Goal: Information Seeking & Learning: Learn about a topic

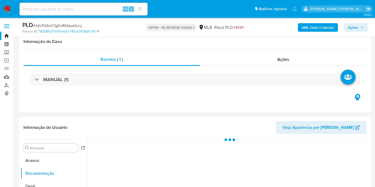
select select "10"
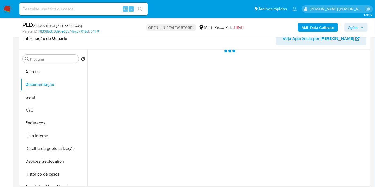
scroll to position [66, 0]
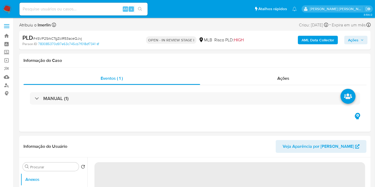
select select "10"
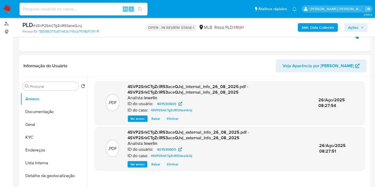
scroll to position [59, 0]
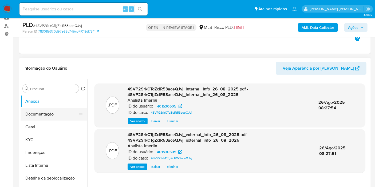
click at [51, 109] on button "Documentação" at bounding box center [52, 114] width 62 height 13
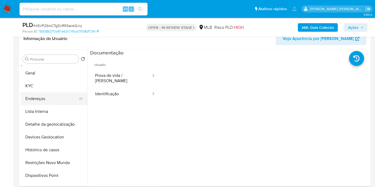
scroll to position [30, 0]
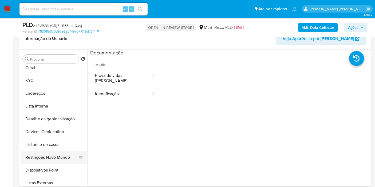
click at [52, 153] on button "Restrições Novo Mundo" at bounding box center [52, 157] width 62 height 13
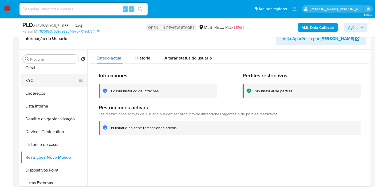
click at [37, 84] on button "KYC" at bounding box center [52, 80] width 62 height 13
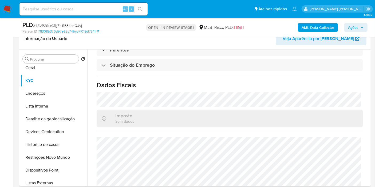
scroll to position [244, 0]
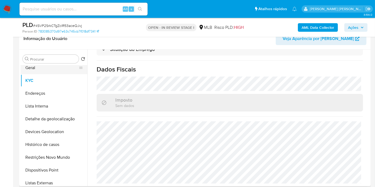
click at [46, 67] on button "Geral" at bounding box center [52, 67] width 62 height 13
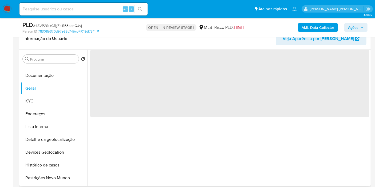
scroll to position [0, 0]
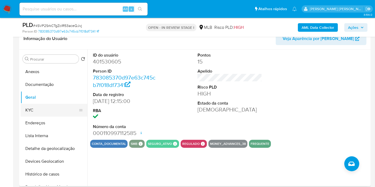
click at [35, 110] on button "KYC" at bounding box center [52, 110] width 62 height 13
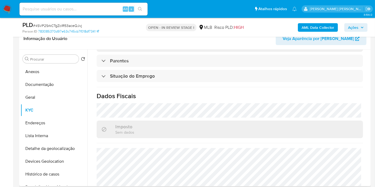
scroll to position [244, 0]
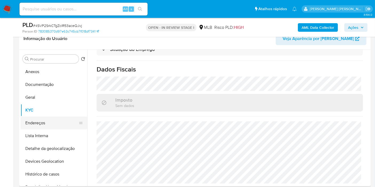
click at [57, 121] on button "Endereços" at bounding box center [52, 123] width 62 height 13
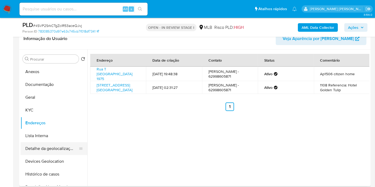
click at [62, 150] on button "Detalhe da geolocalização" at bounding box center [52, 148] width 62 height 13
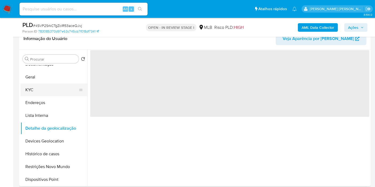
scroll to position [30, 0]
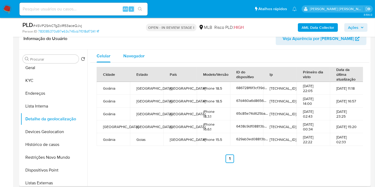
click at [133, 56] on span "Navegador" at bounding box center [133, 56] width 21 height 6
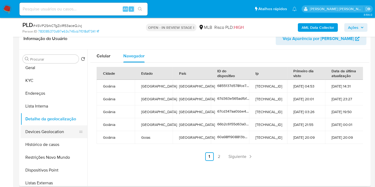
click at [49, 134] on button "Devices Geolocation" at bounding box center [52, 131] width 62 height 13
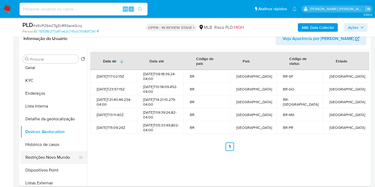
click at [45, 159] on button "Restrições Novo Mundo" at bounding box center [52, 157] width 62 height 13
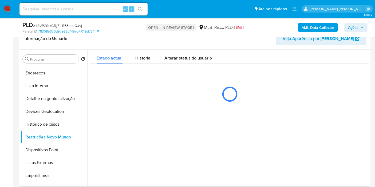
scroll to position [59, 0]
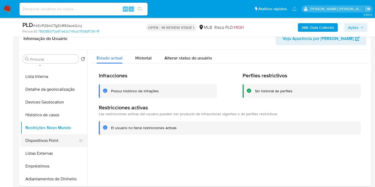
click at [50, 137] on button "Dispositivos Point" at bounding box center [52, 140] width 62 height 13
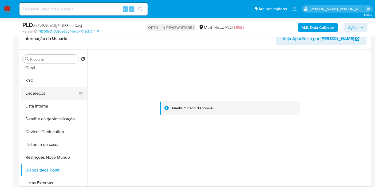
click at [47, 92] on button "Endereços" at bounding box center [52, 93] width 62 height 13
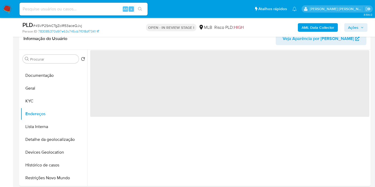
scroll to position [0, 0]
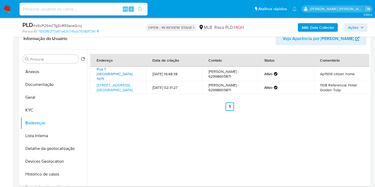
click at [114, 73] on link "Rua T 35 1975, Goiânia, Goiás, 74223230, Brasil 1975" at bounding box center [115, 73] width 36 height 15
click at [46, 107] on button "KYC" at bounding box center [52, 110] width 62 height 13
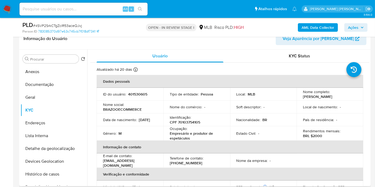
click at [195, 124] on p "CPF 70103754105" at bounding box center [185, 122] width 30 height 5
copy p "70103754105"
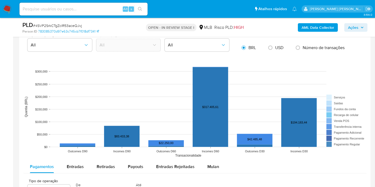
scroll to position [474, 0]
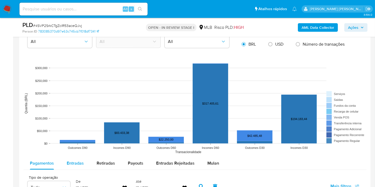
click at [76, 164] on span "Entradas" at bounding box center [75, 163] width 17 height 6
select select "10"
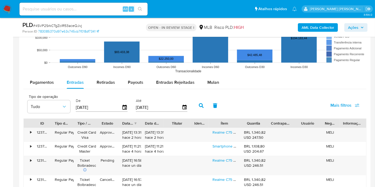
scroll to position [593, 0]
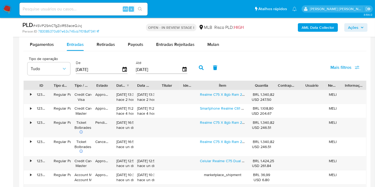
drag, startPoint x: 242, startPoint y: 83, endPoint x: 263, endPoint y: 81, distance: 21.4
click at [263, 81] on div "ID Tipo de operação Tipo / Método Estado Data de criação Data de aprovação Titu…" at bounding box center [195, 85] width 342 height 9
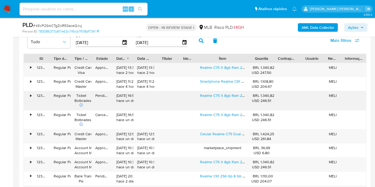
scroll to position [652, 0]
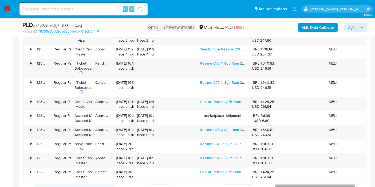
click at [288, 185] on button "Seguindo" at bounding box center [315, 189] width 80 height 9
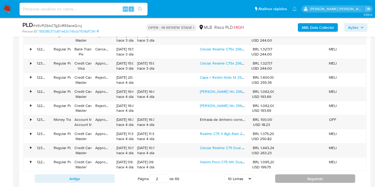
click at [286, 175] on button "Seguindo" at bounding box center [315, 179] width 80 height 9
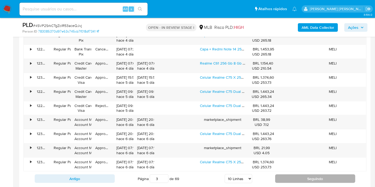
click at [286, 175] on button "Seguindo" at bounding box center [315, 179] width 80 height 9
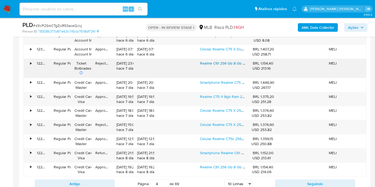
click at [210, 62] on link "Realme C61 256 Gb 8 Gb Ram Nfc Dourado + Brinde" at bounding box center [243, 63] width 87 height 5
click at [304, 180] on button "Seguindo" at bounding box center [315, 184] width 80 height 9
type input "5"
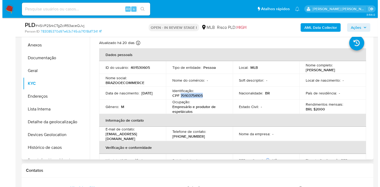
scroll to position [89, 0]
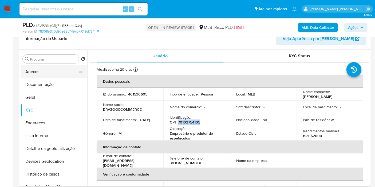
click at [43, 73] on button "Anexos" at bounding box center [52, 71] width 62 height 13
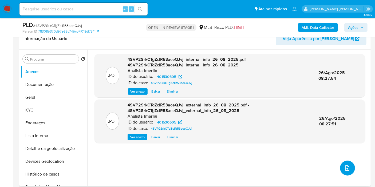
click at [341, 171] on button "upload-file" at bounding box center [347, 168] width 15 height 15
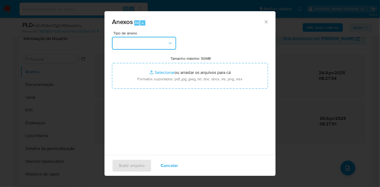
click at [160, 40] on button "button" at bounding box center [144, 43] width 64 height 13
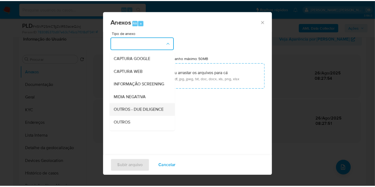
scroll to position [59, 0]
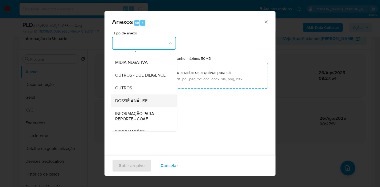
click at [148, 107] on div "DOSSIÊ ANÁLISE" at bounding box center [142, 100] width 54 height 13
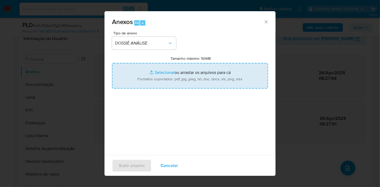
click at [199, 69] on input "Tamanho máximo: 50MB Selecionar arquivos" at bounding box center [190, 76] width 156 height 26
type input "C:\fakepath\SAR - XXX - CPF 70103754105 - PAULO VICTOR ALVES CARDOSO.pdf"
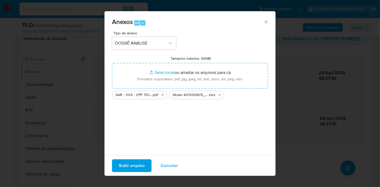
click at [136, 165] on span "Subir arquivo" at bounding box center [132, 166] width 26 height 12
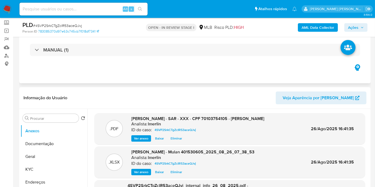
scroll to position [0, 0]
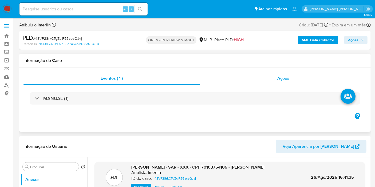
click at [303, 78] on div "Ações" at bounding box center [283, 78] width 167 height 13
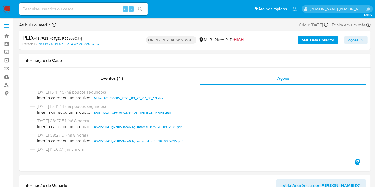
click at [355, 40] on span "Ações" at bounding box center [353, 40] width 10 height 9
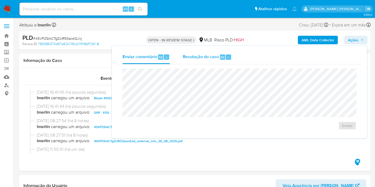
click at [215, 57] on span "Resolução do caso" at bounding box center [201, 57] width 36 height 6
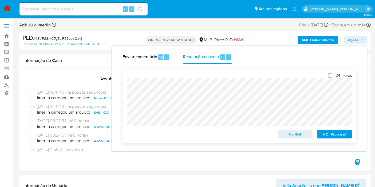
click at [342, 137] on span "ROI Proposal" at bounding box center [335, 134] width 28 height 7
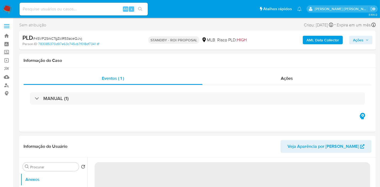
select select "10"
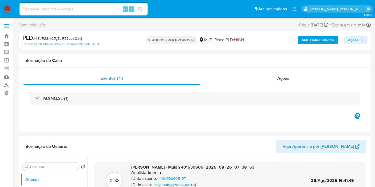
click at [118, 9] on input at bounding box center [83, 9] width 128 height 7
paste input "547632742"
type input "547632742"
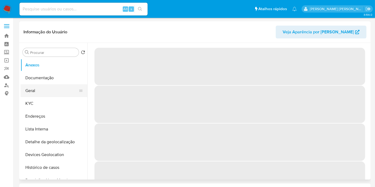
select select "10"
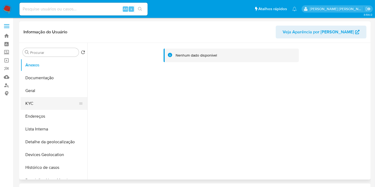
click at [62, 106] on button "KYC" at bounding box center [52, 103] width 62 height 13
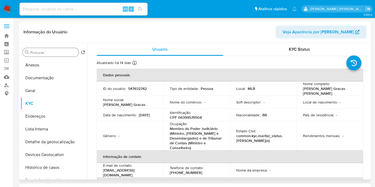
click at [45, 48] on div "Procurar" at bounding box center [51, 52] width 56 height 9
click at [46, 52] on input "Procurar" at bounding box center [53, 52] width 46 height 5
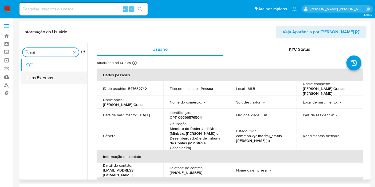
type input "ext"
click at [56, 83] on button "Listas Externas" at bounding box center [52, 78] width 62 height 13
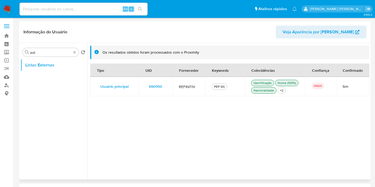
click at [170, 84] on td "690950" at bounding box center [156, 86] width 34 height 19
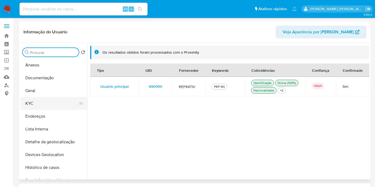
click at [43, 104] on button "KYC" at bounding box center [52, 103] width 62 height 13
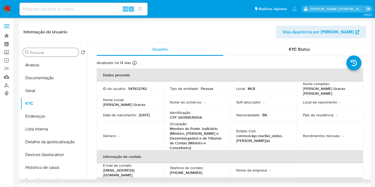
click at [139, 89] on p "547632742" at bounding box center [137, 88] width 19 height 5
copy p "547632742"
click at [196, 117] on p "CPF 06399576504" at bounding box center [186, 117] width 32 height 5
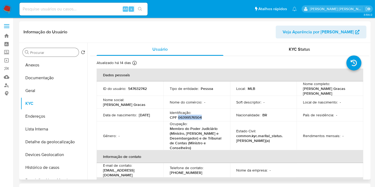
copy p "06399576504"
click at [87, 9] on input at bounding box center [83, 9] width 128 height 7
paste input "161001837"
type input "161001837"
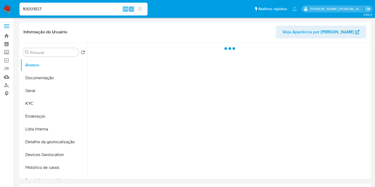
select select "10"
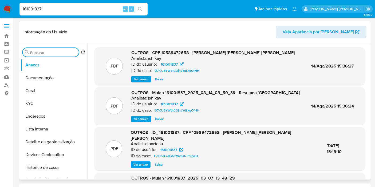
click at [50, 55] on input "Procurar" at bounding box center [53, 52] width 46 height 5
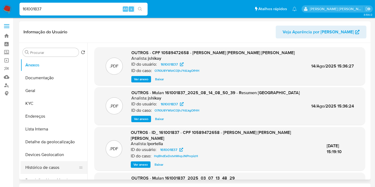
click at [55, 170] on button "Histórico de casos" at bounding box center [52, 167] width 62 height 13
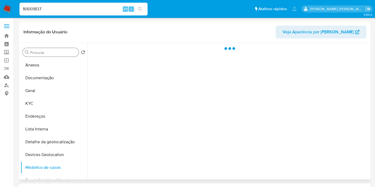
click at [63, 52] on input "Procurar" at bounding box center [53, 52] width 46 height 5
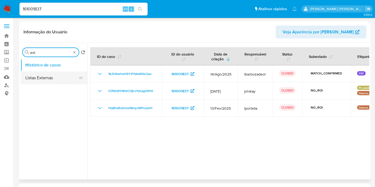
type input "ext"
click at [58, 76] on button "Listas Externas" at bounding box center [52, 78] width 62 height 13
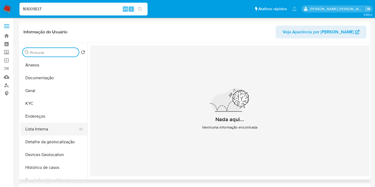
click at [49, 126] on button "Lista Interna" at bounding box center [52, 129] width 62 height 13
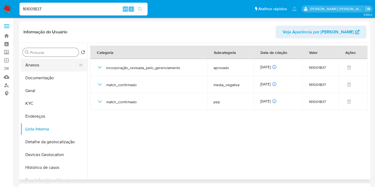
click at [58, 67] on button "Anexos" at bounding box center [52, 65] width 62 height 13
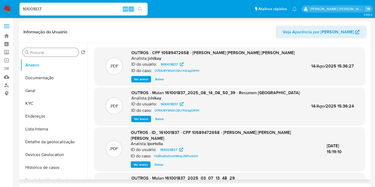
click at [143, 80] on span "Ver anexo" at bounding box center [141, 79] width 14 height 5
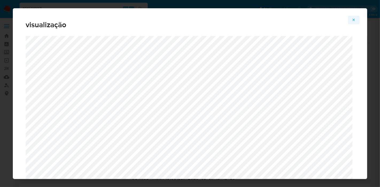
click at [353, 18] on icon "Attachment preview" at bounding box center [353, 20] width 4 height 4
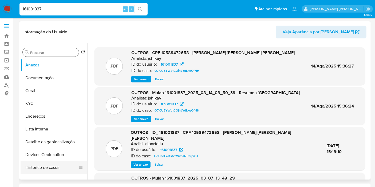
click at [51, 167] on button "Histórico de casos" at bounding box center [52, 167] width 62 height 13
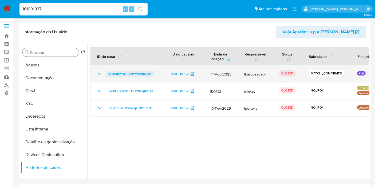
click at [133, 73] on span "9LD0hkrhvH5Y1fYafwR0U2an" at bounding box center [129, 74] width 43 height 6
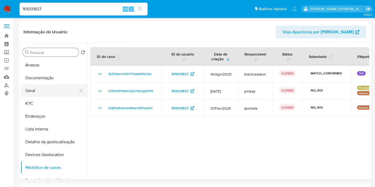
click at [52, 94] on button "Geral" at bounding box center [52, 90] width 62 height 13
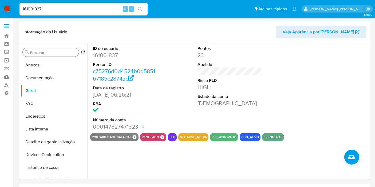
click at [110, 8] on input "161001837" at bounding box center [83, 9] width 128 height 7
paste input "2624601359"
type input "2624601359"
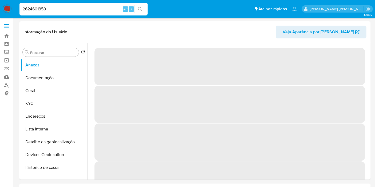
select select "10"
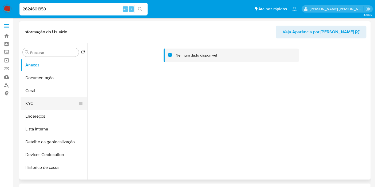
click at [37, 99] on button "KYC" at bounding box center [52, 103] width 62 height 13
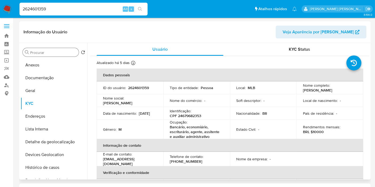
click at [64, 51] on input "Procurar" at bounding box center [53, 52] width 46 height 5
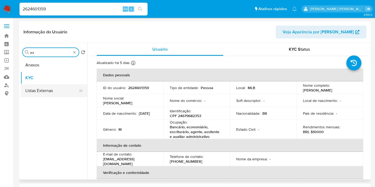
type input "ex"
click at [65, 85] on button "Listas Externas" at bounding box center [52, 90] width 62 height 13
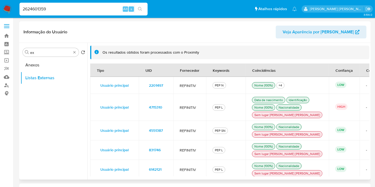
click at [170, 111] on td "4715310" at bounding box center [156, 107] width 34 height 27
drag, startPoint x: 76, startPoint y: 50, endPoint x: 74, endPoint y: 51, distance: 2.7
click at [76, 49] on div "Procurar ex" at bounding box center [51, 52] width 56 height 9
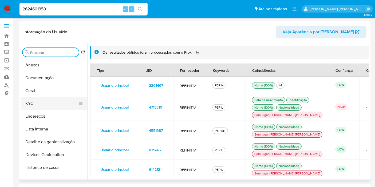
click at [55, 100] on button "KYC" at bounding box center [52, 103] width 62 height 13
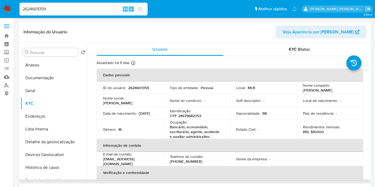
click at [136, 89] on p "2624601359" at bounding box center [138, 87] width 21 height 5
click at [137, 89] on p "2624601359" at bounding box center [138, 87] width 21 height 5
copy p "2624601359"
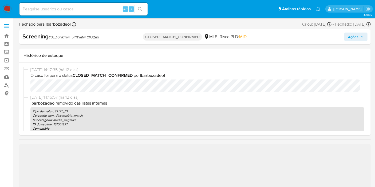
select select "10"
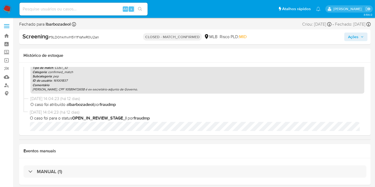
scroll to position [139, 0]
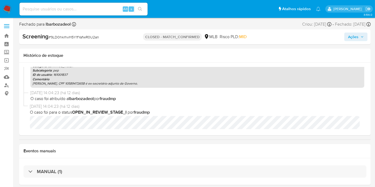
drag, startPoint x: 129, startPoint y: 83, endPoint x: 175, endPoint y: 84, distance: 46.4
click at [175, 84] on p "[PERSON_NAME], CPF 10589472658 é ex-secretário-adjunto de Governo." at bounding box center [198, 83] width 330 height 4
copy p "ex-secretário-adjunto de Governo"
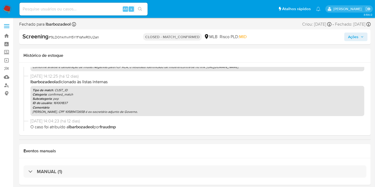
scroll to position [80, 0]
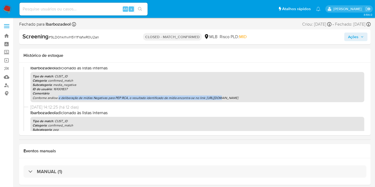
drag, startPoint x: 58, startPoint y: 99, endPoint x: 215, endPoint y: 98, distance: 157.2
click at [215, 98] on p "Conforme análise e deliberação de mídias Negativas para PEP RCA, o resultado id…" at bounding box center [198, 98] width 330 height 4
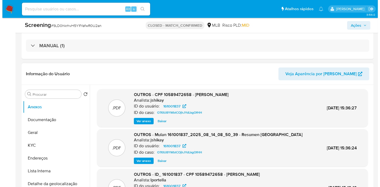
scroll to position [119, 0]
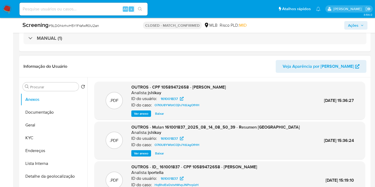
click at [143, 115] on span "Ver anexo" at bounding box center [141, 113] width 14 height 5
